Goal: Task Accomplishment & Management: Complete application form

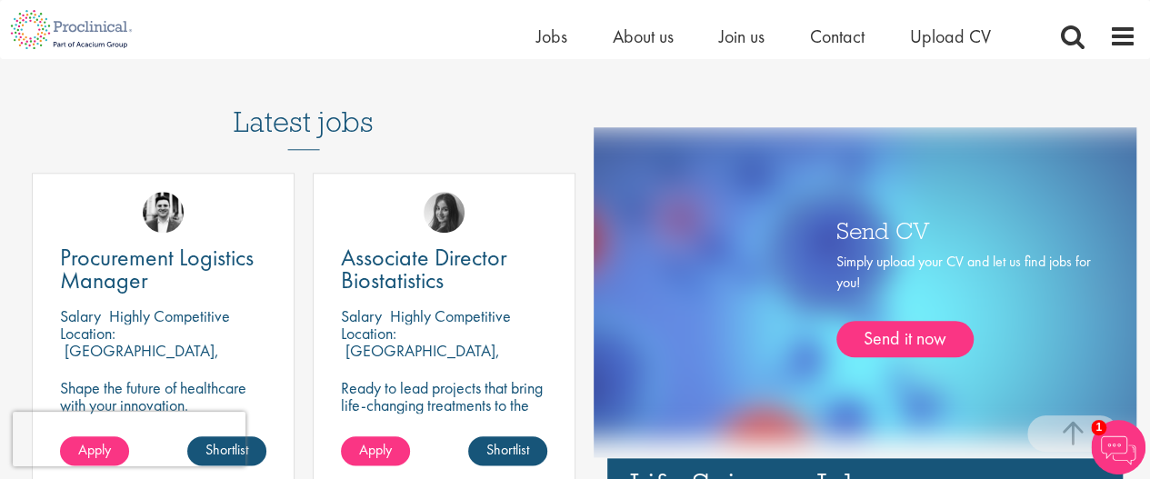
scroll to position [841, 0]
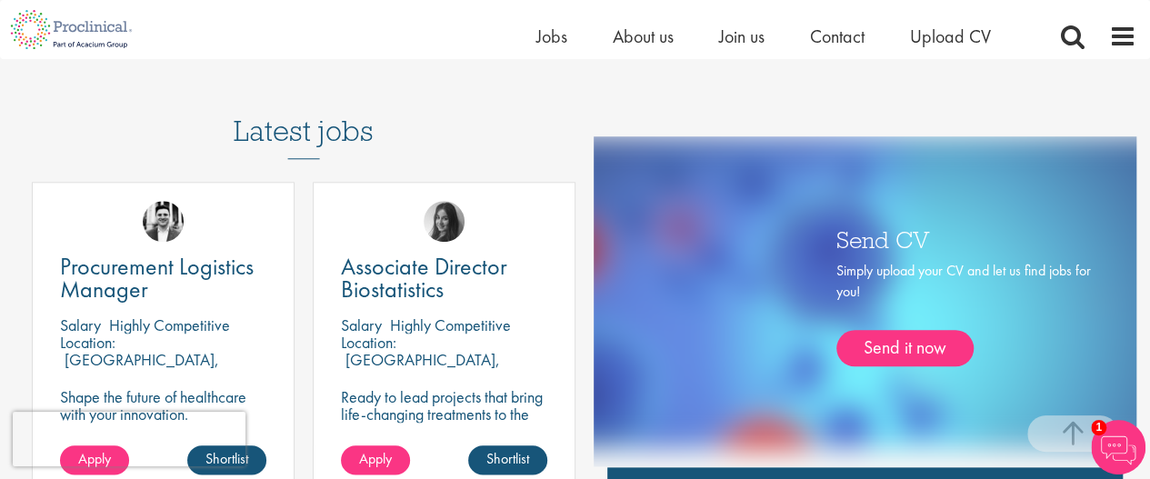
click at [321, 125] on h3 "Latest jobs" at bounding box center [304, 114] width 140 height 89
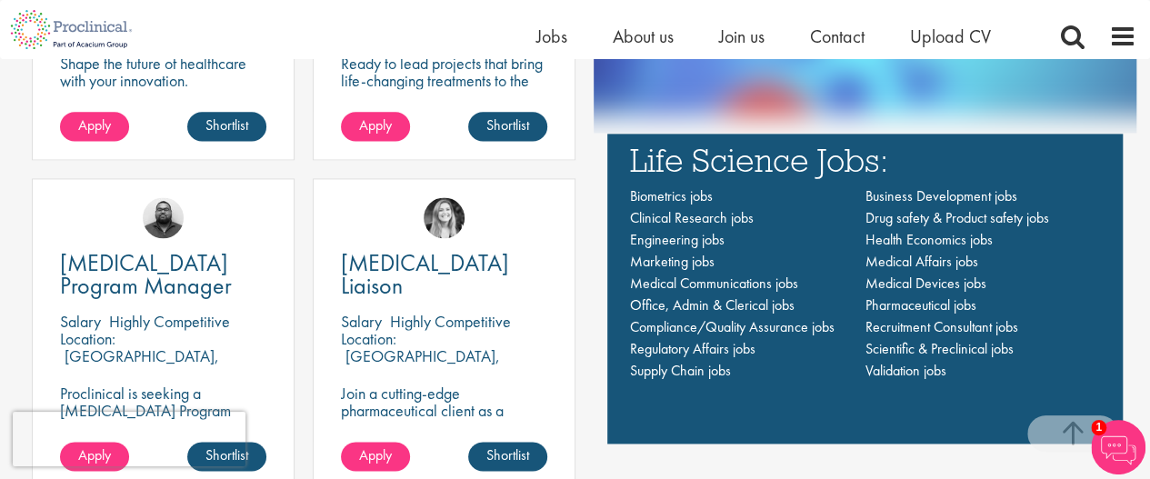
scroll to position [1225, 0]
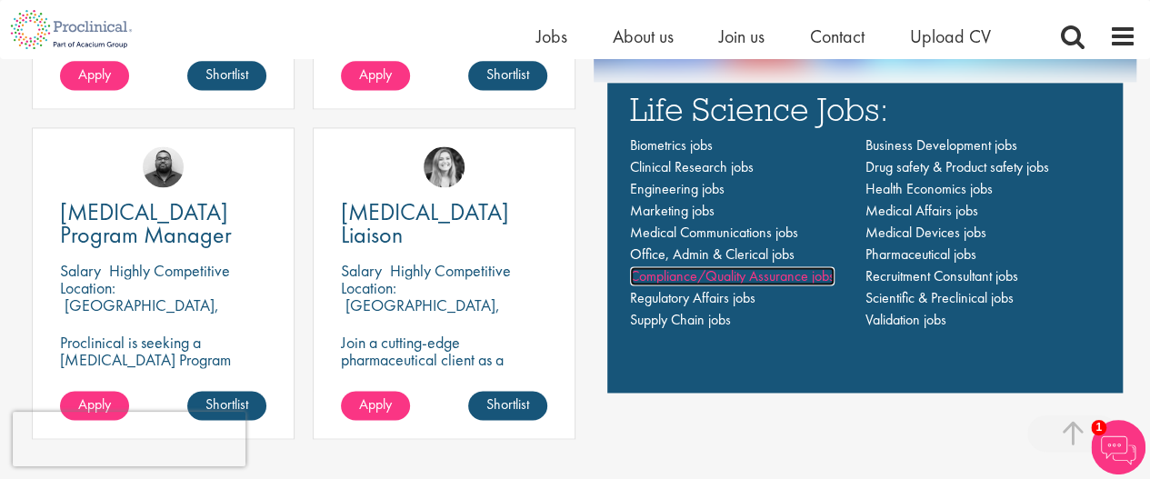
click at [685, 279] on span "Compliance/Quality Assurance jobs" at bounding box center [732, 275] width 204 height 19
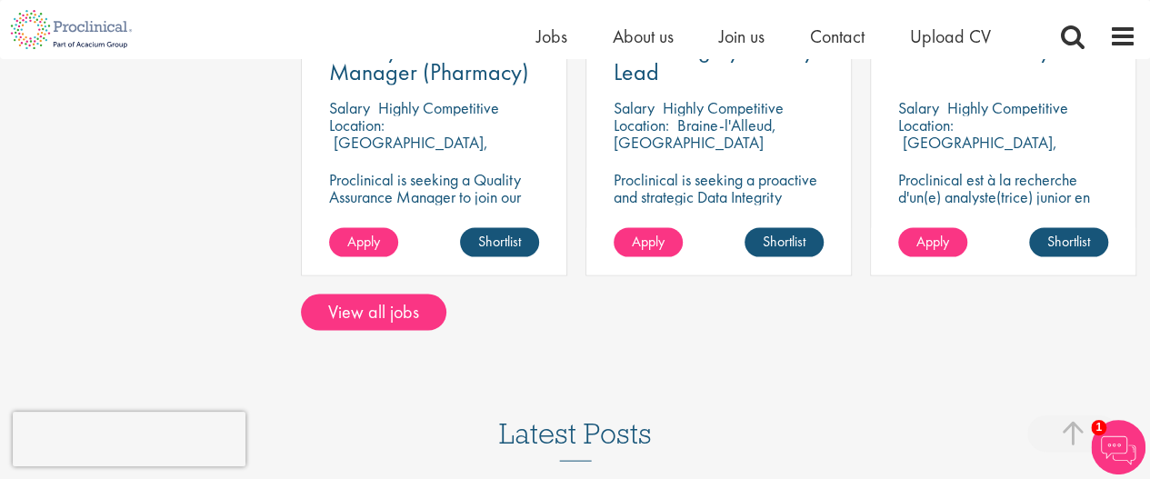
scroll to position [1710, 0]
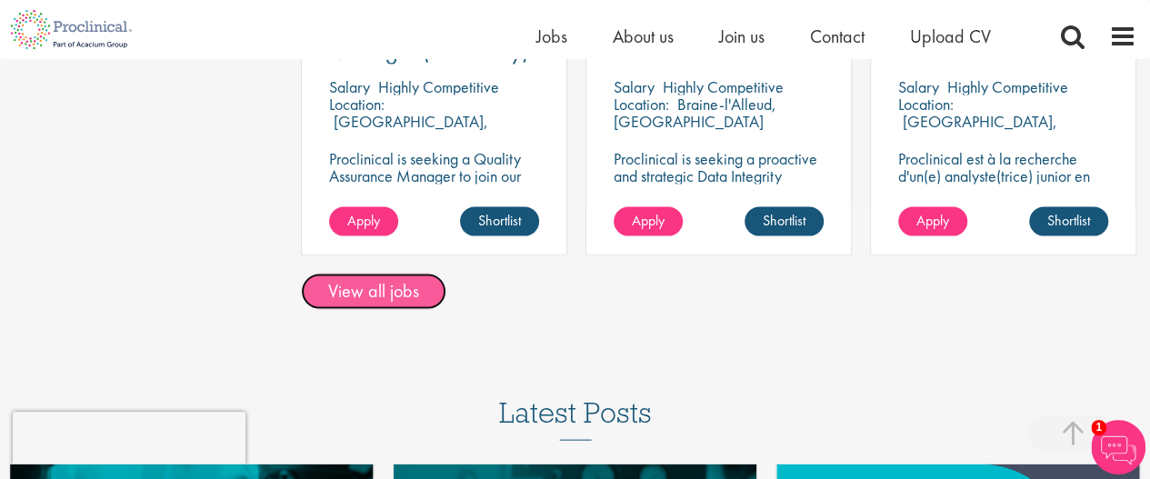
click at [399, 281] on link "View all jobs" at bounding box center [373, 291] width 145 height 36
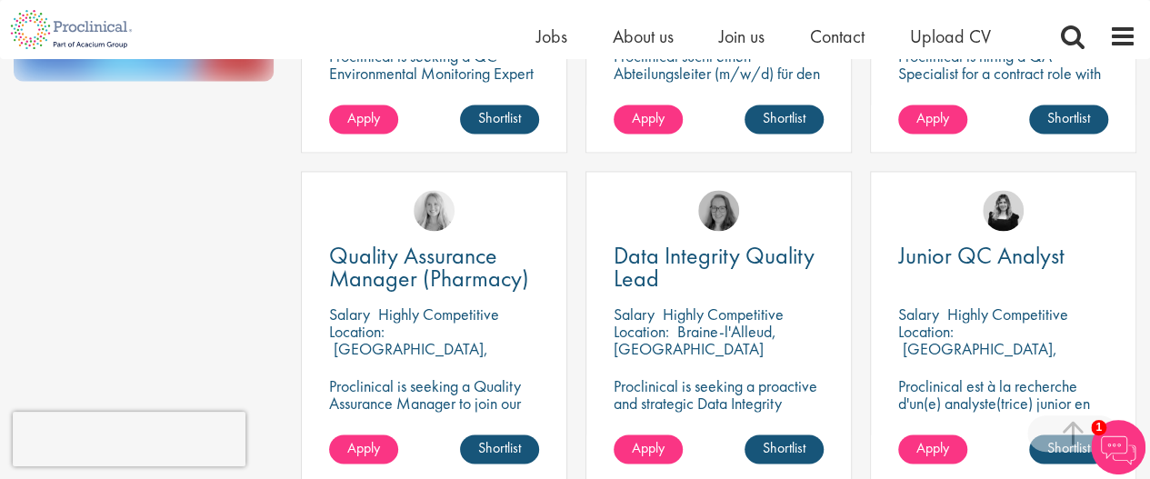
scroll to position [1310, 0]
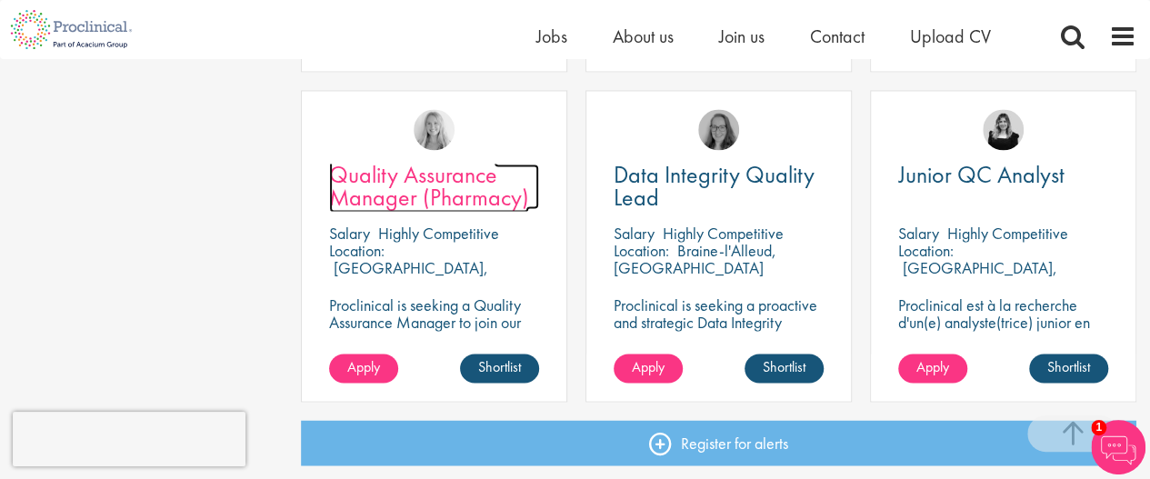
click at [384, 183] on span "Quality Assurance Manager (Pharmacy)" at bounding box center [429, 186] width 200 height 54
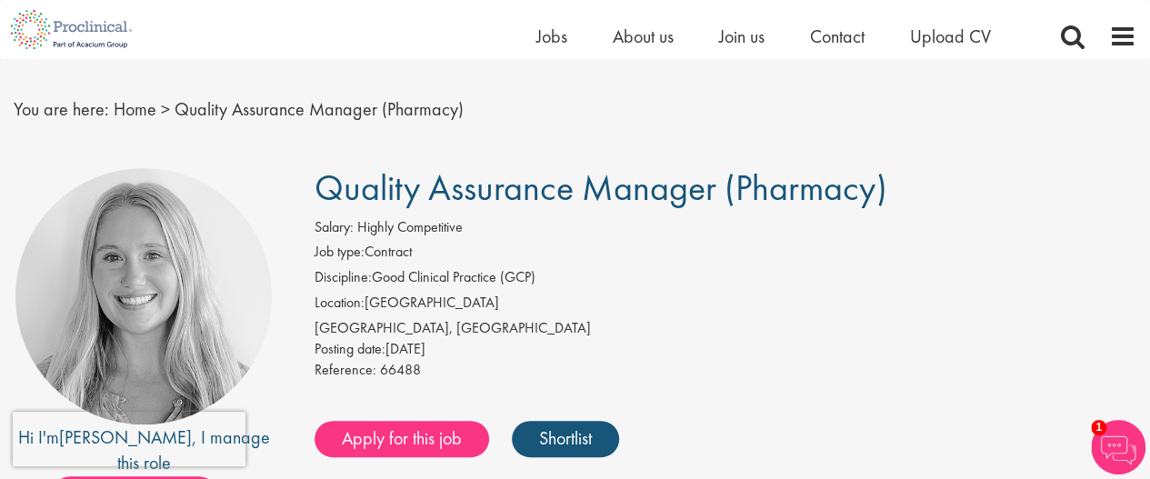
scroll to position [71, 0]
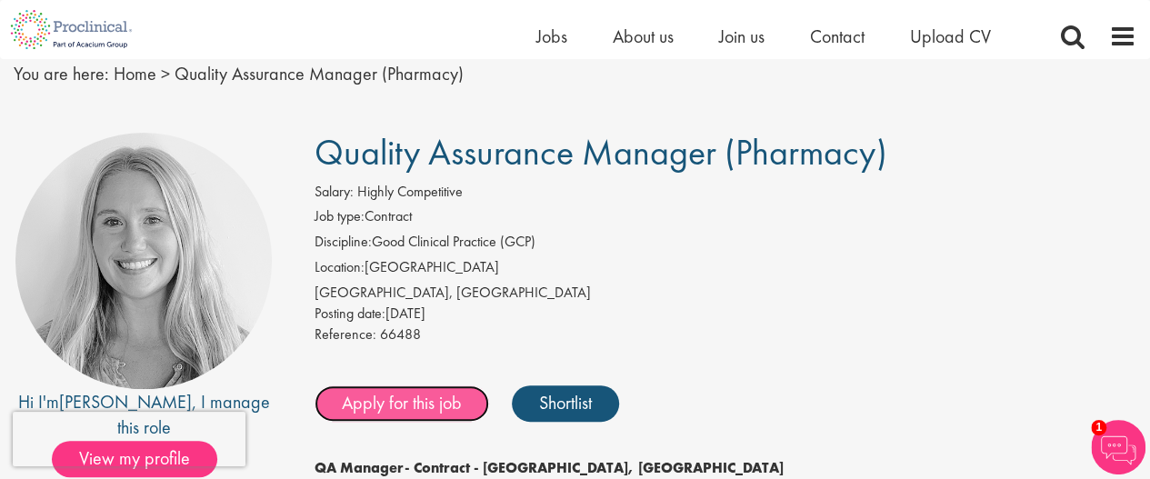
click at [415, 408] on link "Apply for this job" at bounding box center [401, 403] width 175 height 36
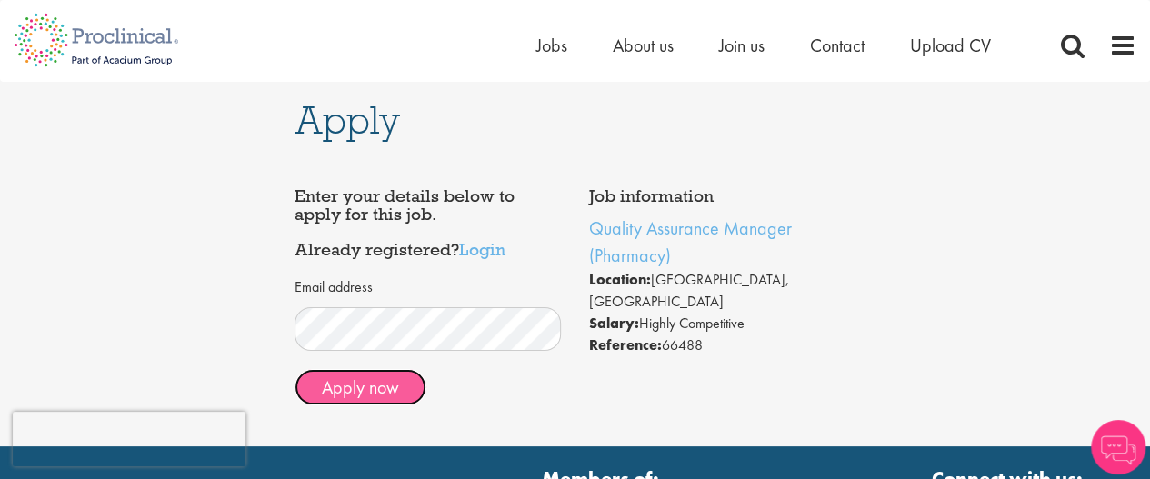
click at [363, 384] on button "Apply now" at bounding box center [360, 387] width 132 height 36
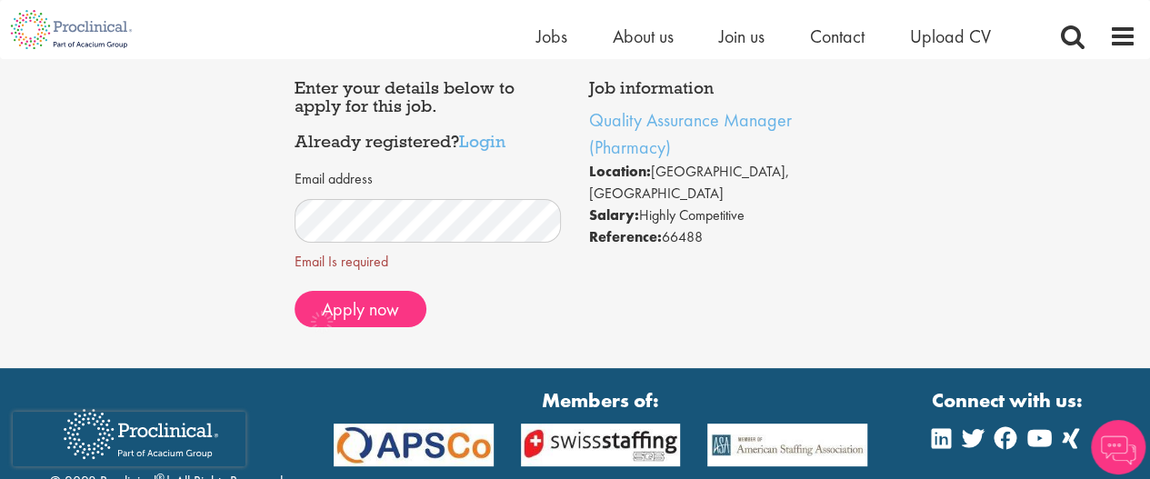
scroll to position [95, 0]
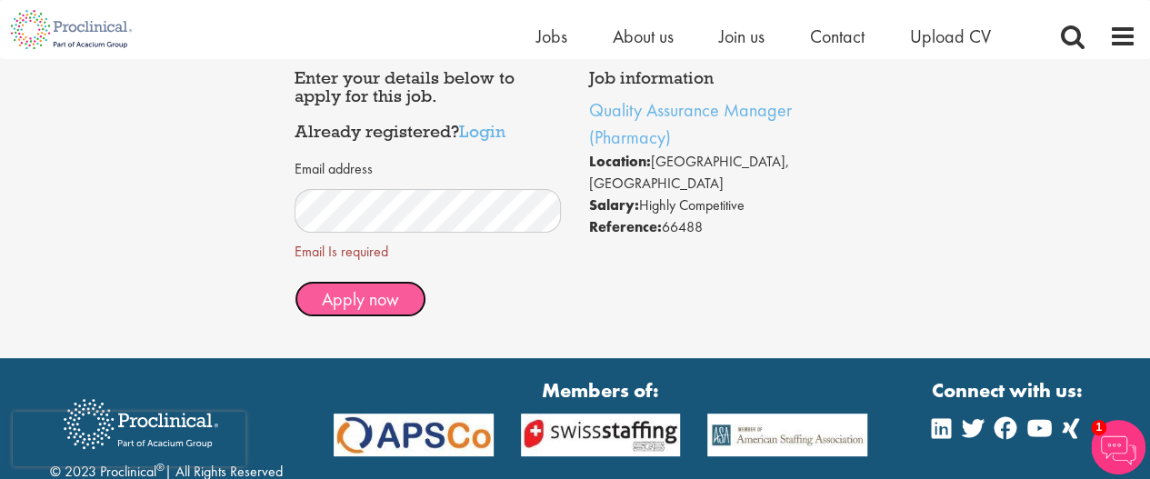
click at [365, 304] on span "Apply now" at bounding box center [360, 299] width 77 height 24
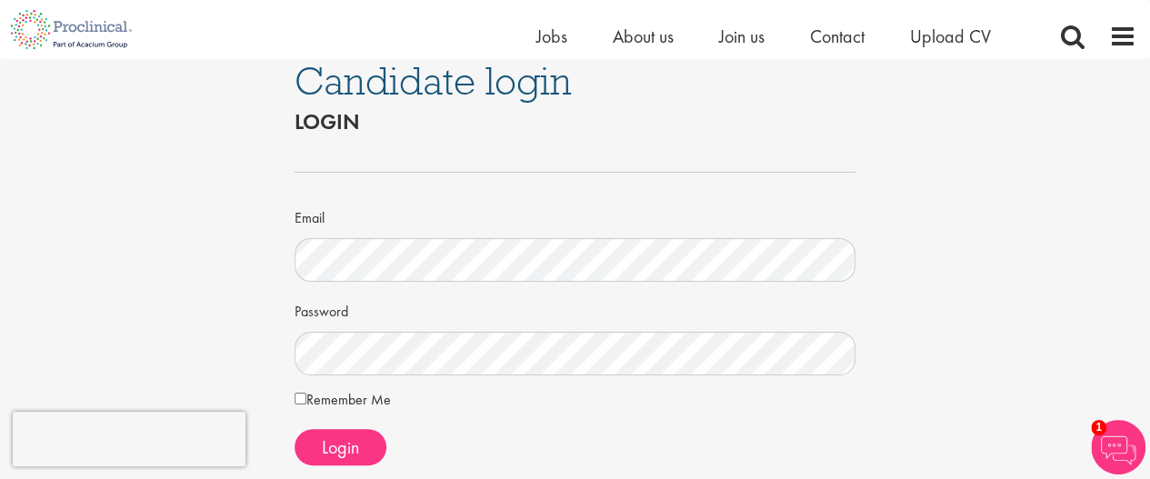
scroll to position [15, 0]
click at [340, 439] on span "Login" at bounding box center [340, 449] width 37 height 24
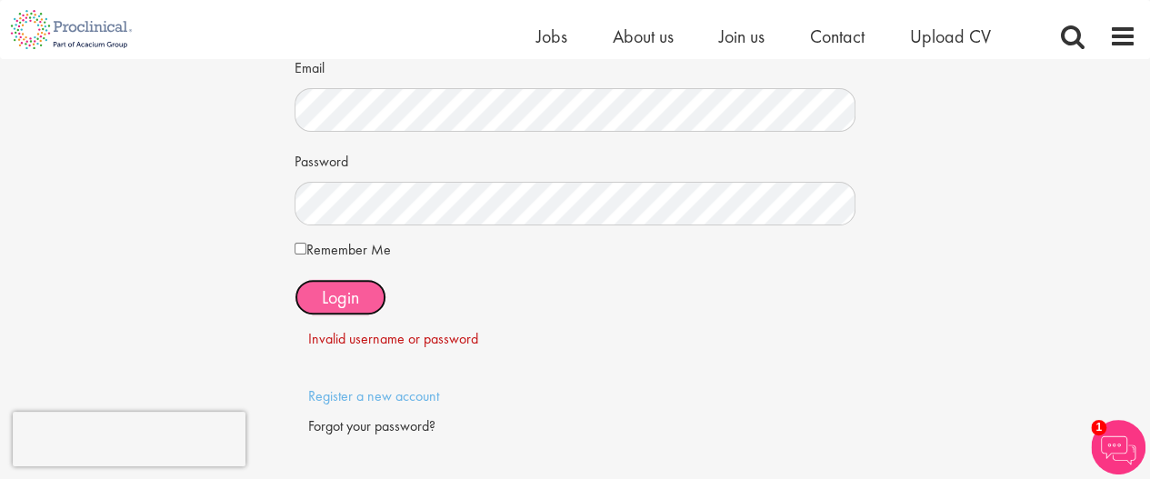
scroll to position [177, 0]
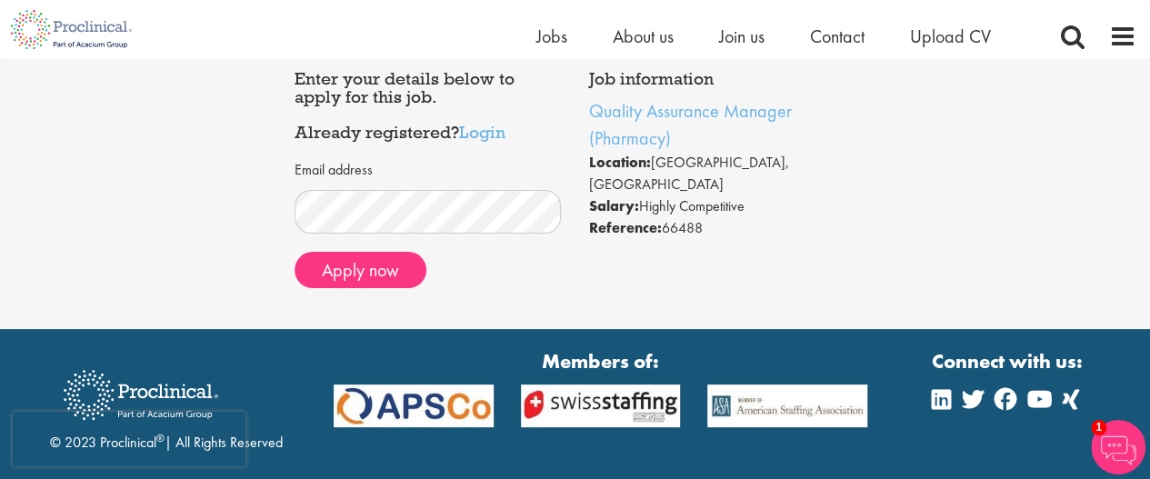
scroll to position [89, 0]
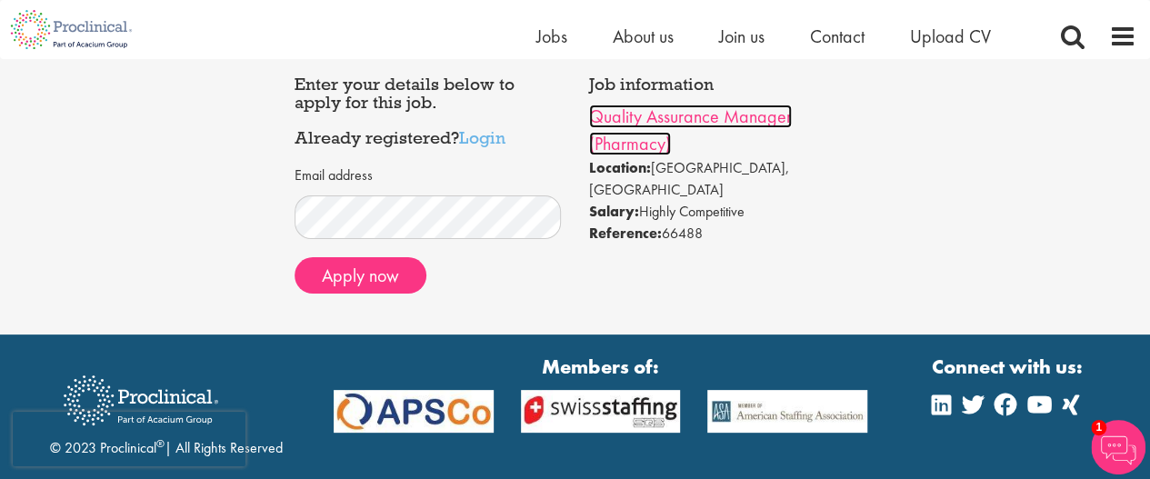
click at [687, 115] on link "Quality Assurance Manager (Pharmacy)" at bounding box center [690, 130] width 203 height 51
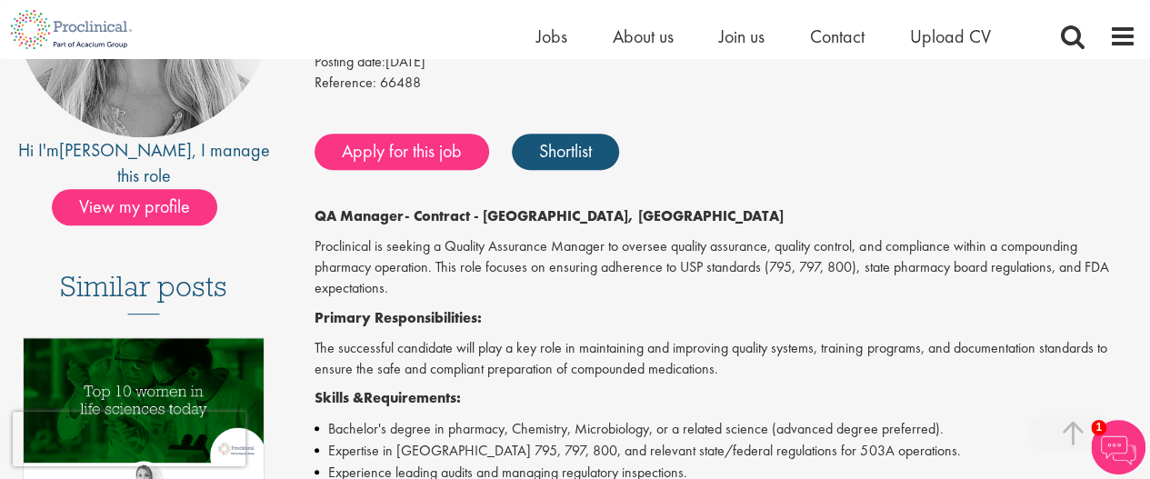
scroll to position [318, 0]
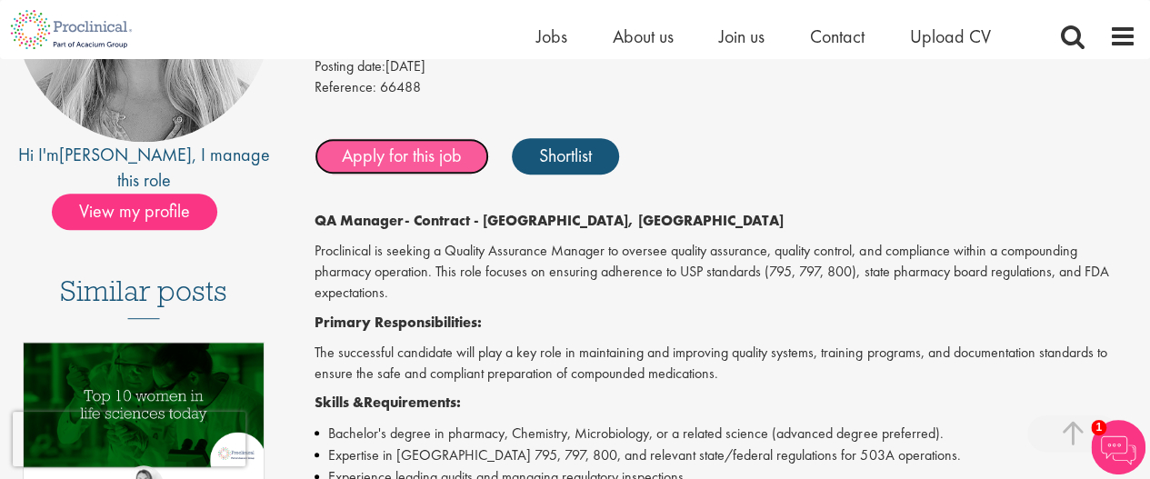
click at [392, 148] on link "Apply for this job" at bounding box center [401, 156] width 175 height 36
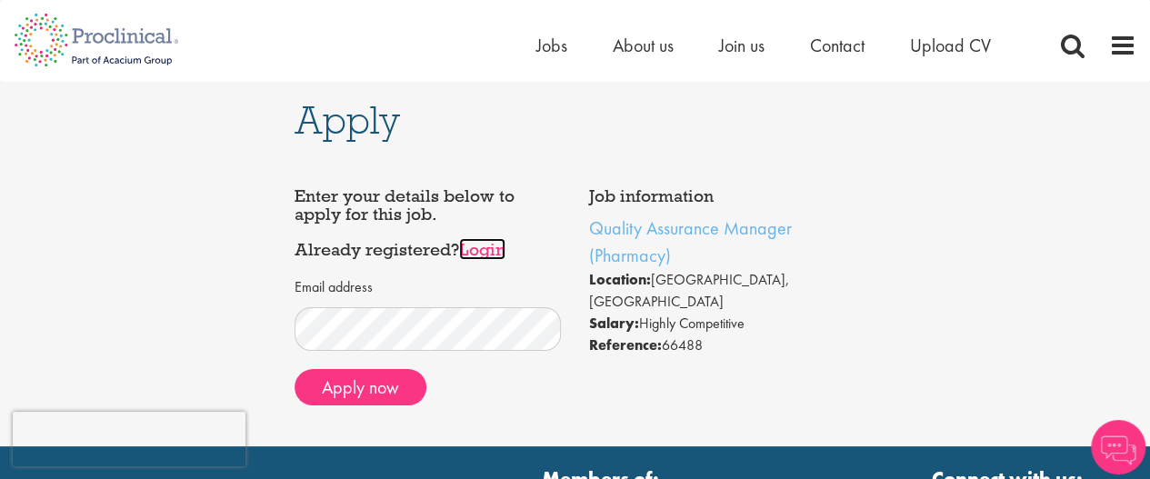
click at [488, 254] on link "Login" at bounding box center [482, 249] width 46 height 22
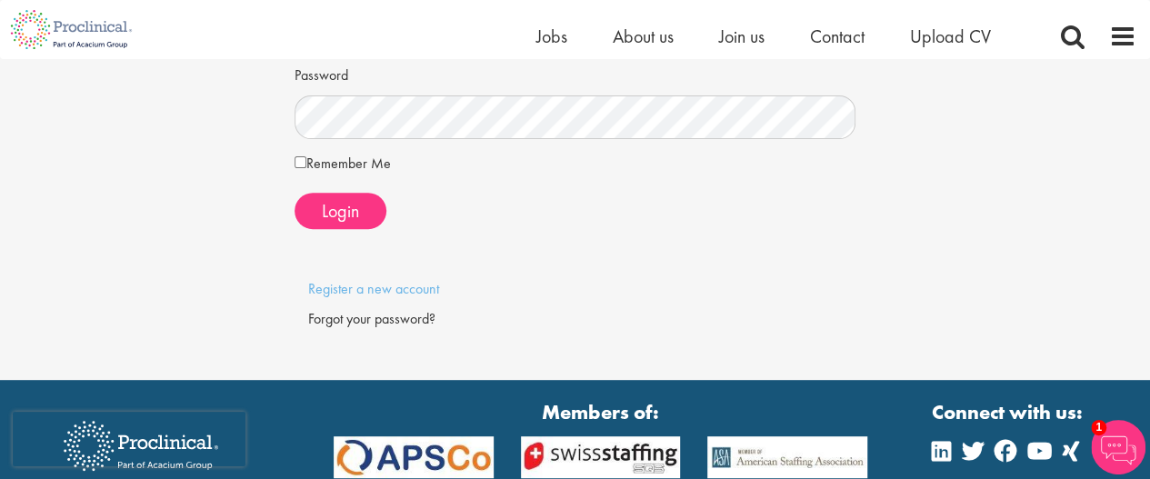
scroll to position [255, 0]
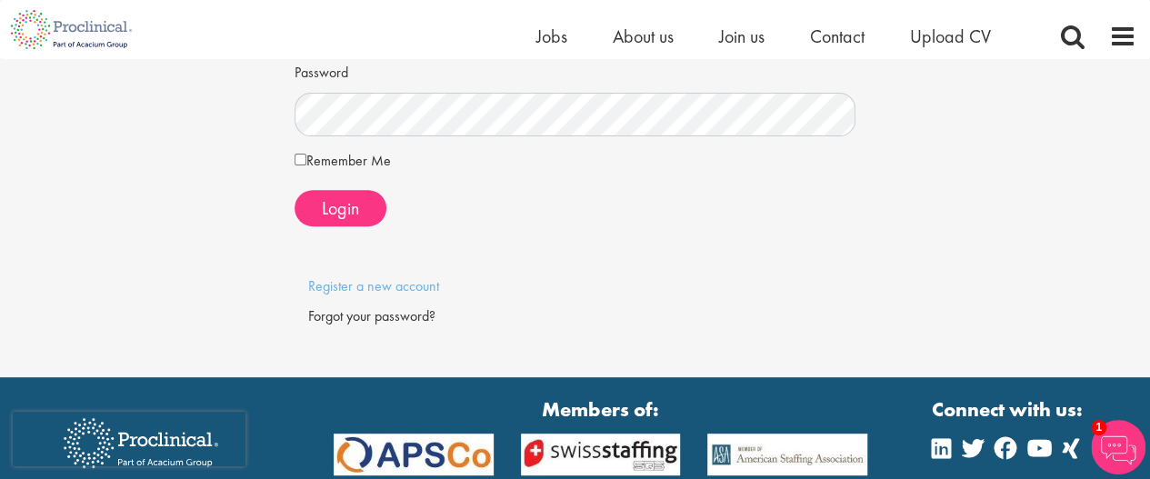
click at [394, 311] on div "Forgot your password?" at bounding box center [575, 316] width 534 height 21
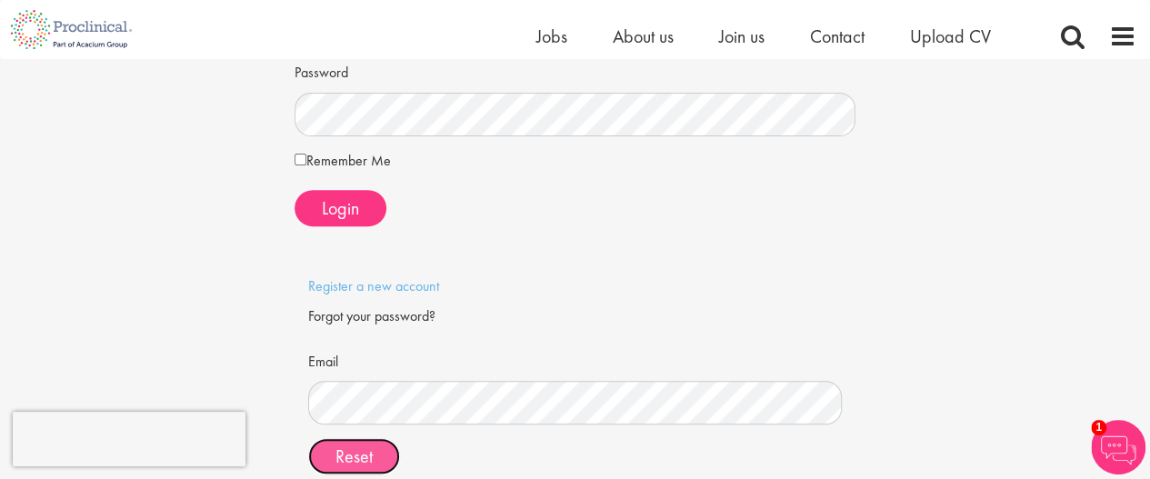
click at [351, 451] on span "Reset" at bounding box center [353, 456] width 37 height 24
click at [355, 457] on span "Reset" at bounding box center [353, 456] width 37 height 24
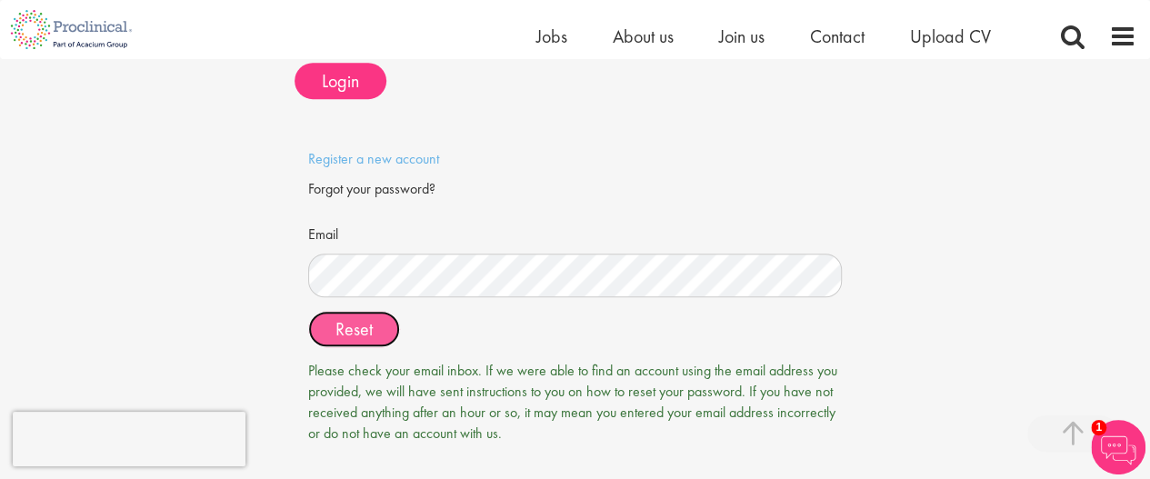
scroll to position [381, 0]
click at [339, 335] on span "Reset" at bounding box center [353, 331] width 37 height 24
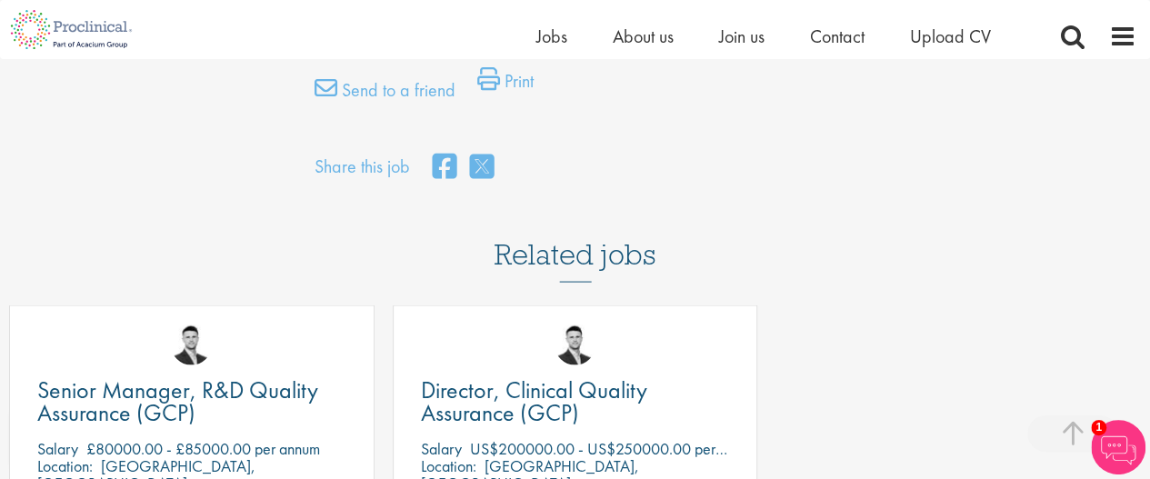
scroll to position [1904, 0]
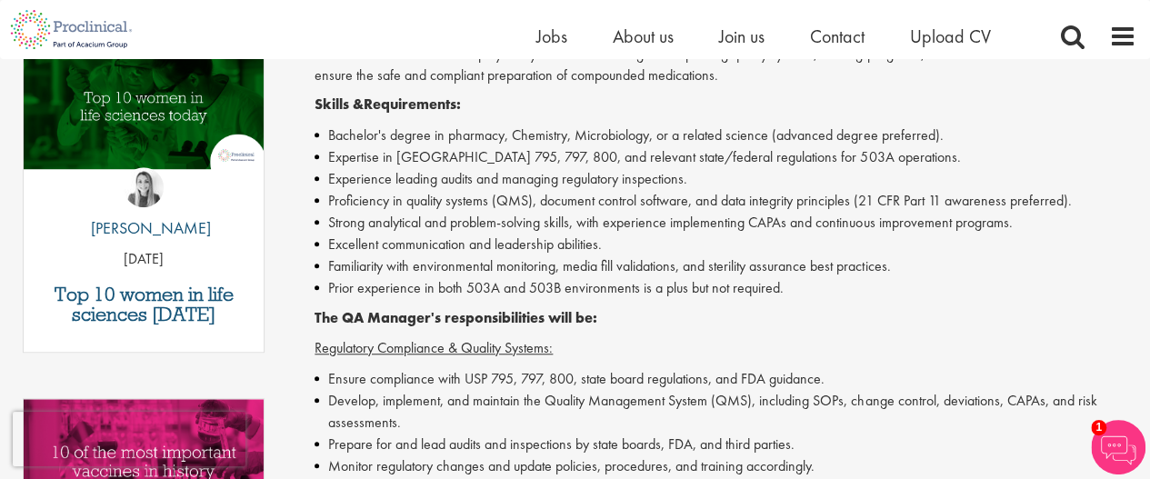
scroll to position [71, 0]
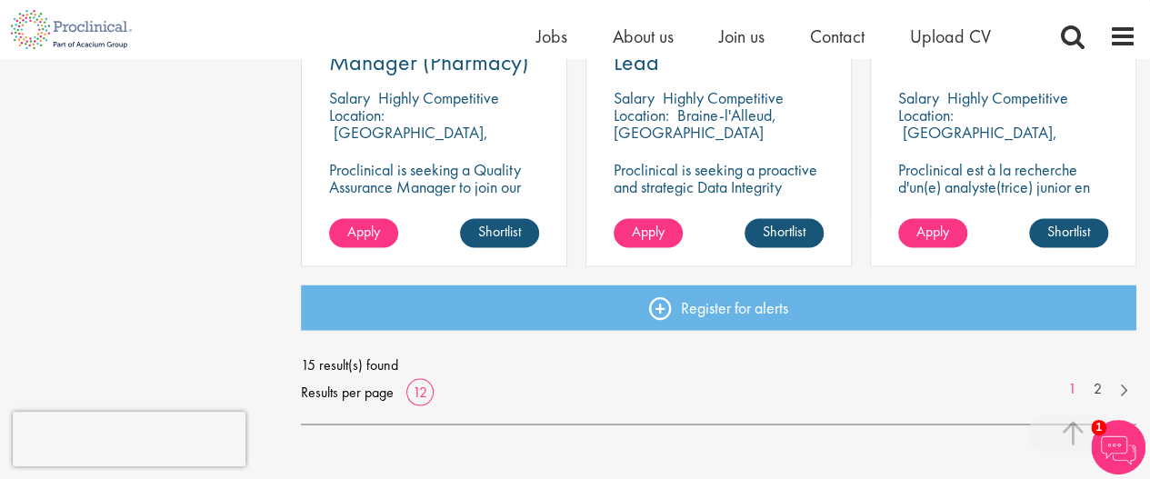
scroll to position [1471, 0]
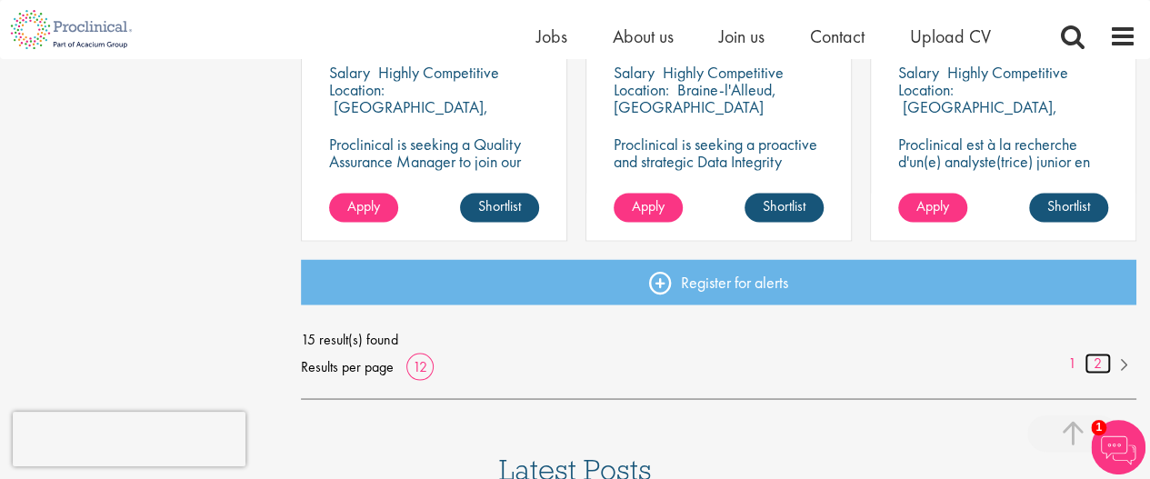
click at [1102, 368] on link "2" at bounding box center [1097, 363] width 26 height 21
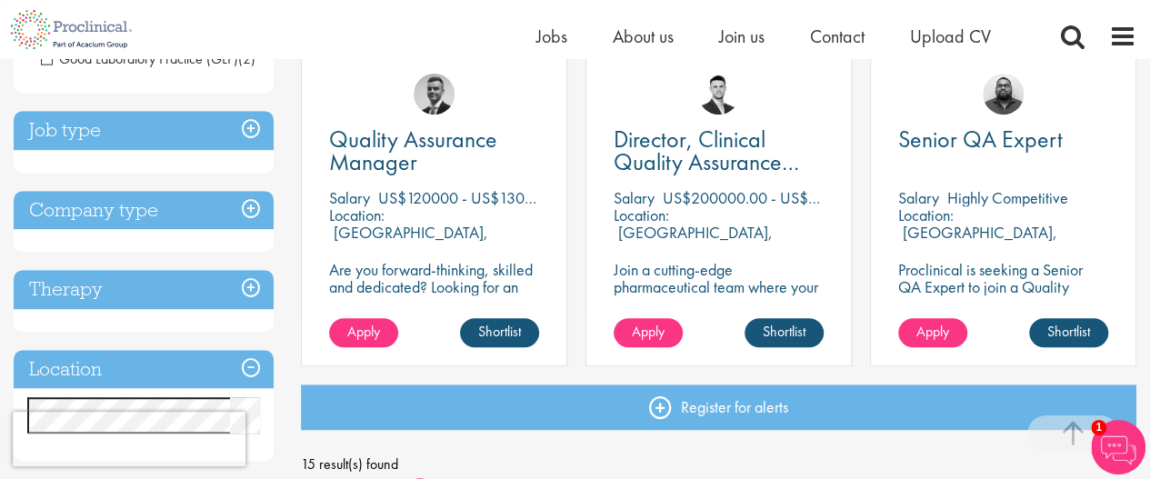
scroll to position [349, 0]
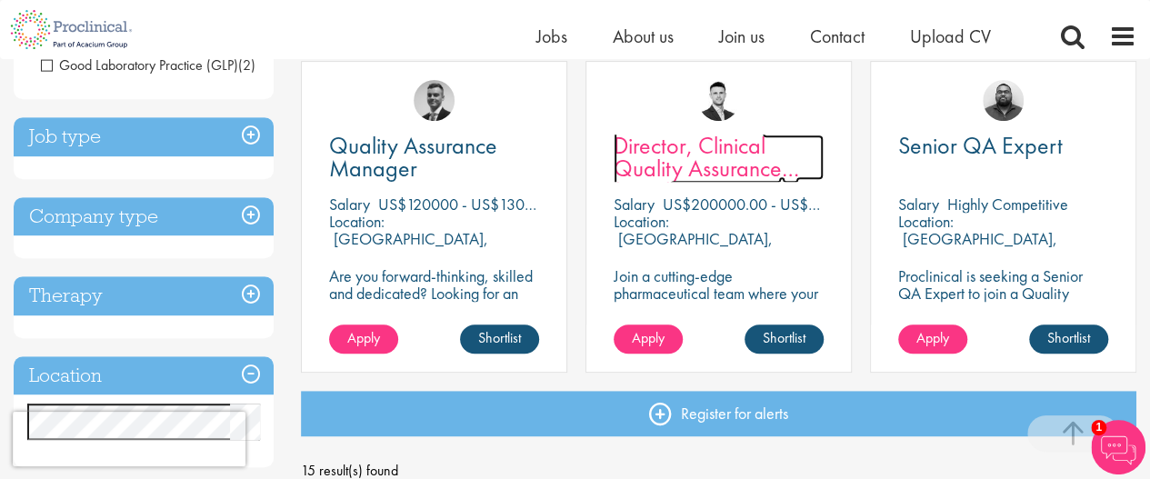
click at [662, 157] on span "Director, Clinical Quality Assurance (GCP)" at bounding box center [705, 168] width 185 height 76
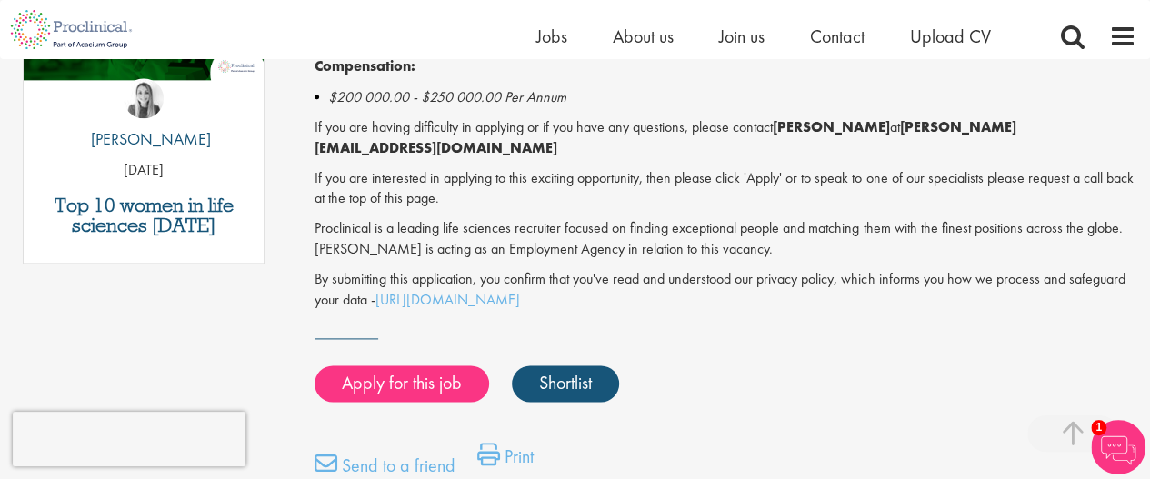
scroll to position [1106, 0]
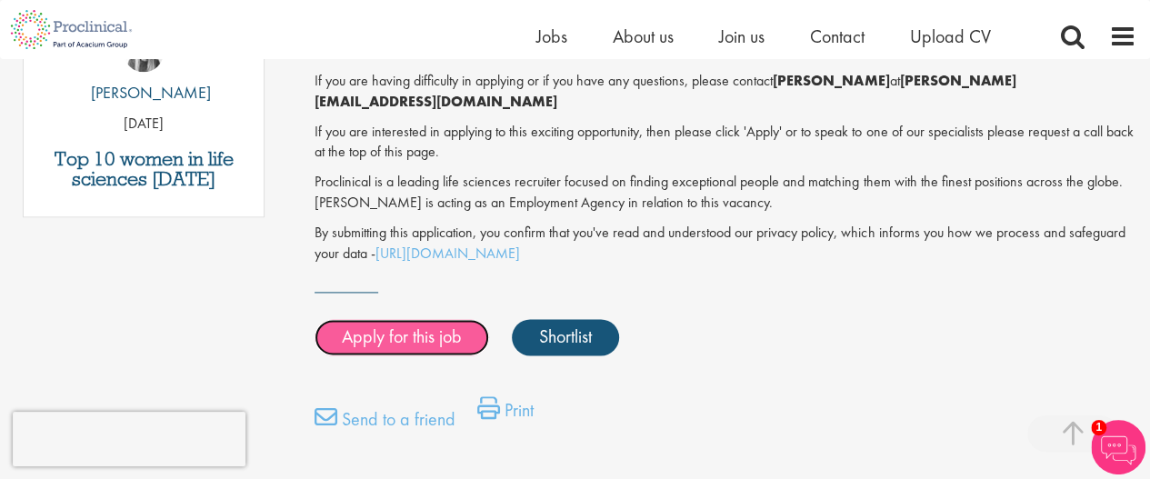
click at [381, 321] on link "Apply for this job" at bounding box center [401, 337] width 175 height 36
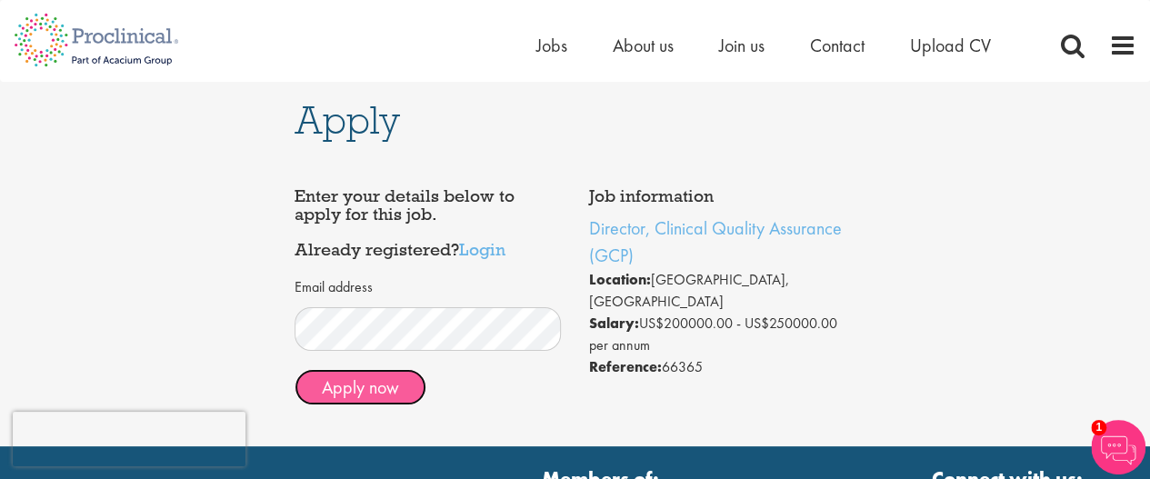
click at [379, 392] on button "Apply now" at bounding box center [360, 387] width 132 height 36
